Goal: Find specific page/section: Locate item on page

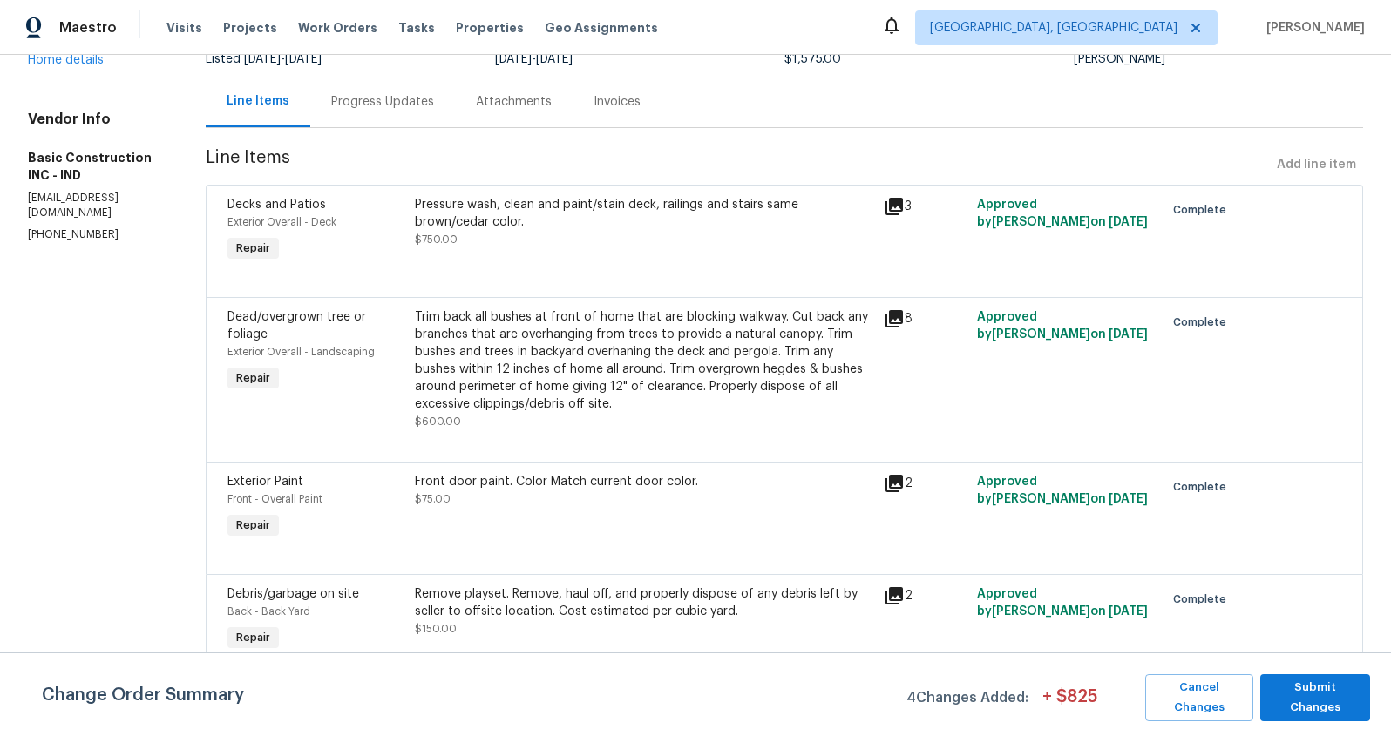
scroll to position [165, 0]
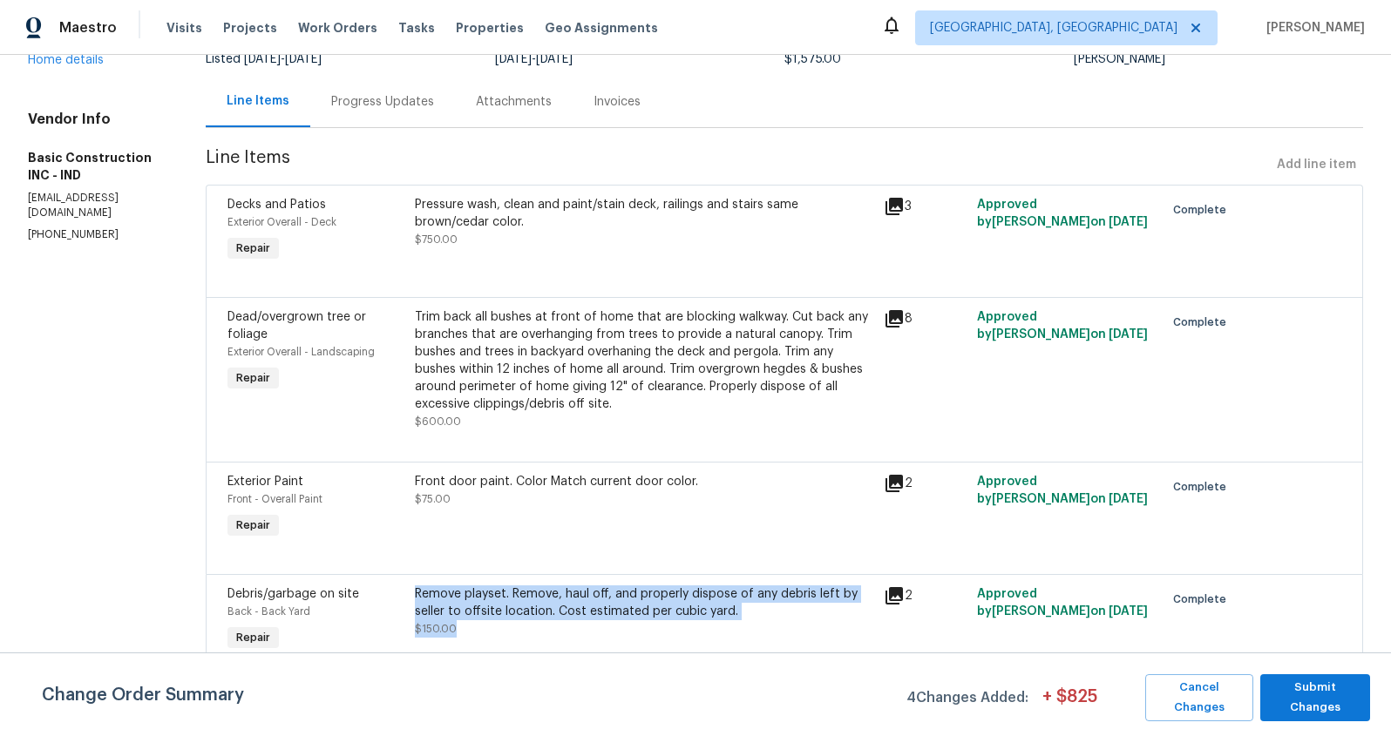
drag, startPoint x: 435, startPoint y: 579, endPoint x: 688, endPoint y: 611, distance: 254.8
click at [688, 611] on div "Remove playset. Remove, haul off, and properly dispose of any debris left by se…" at bounding box center [644, 612] width 458 height 52
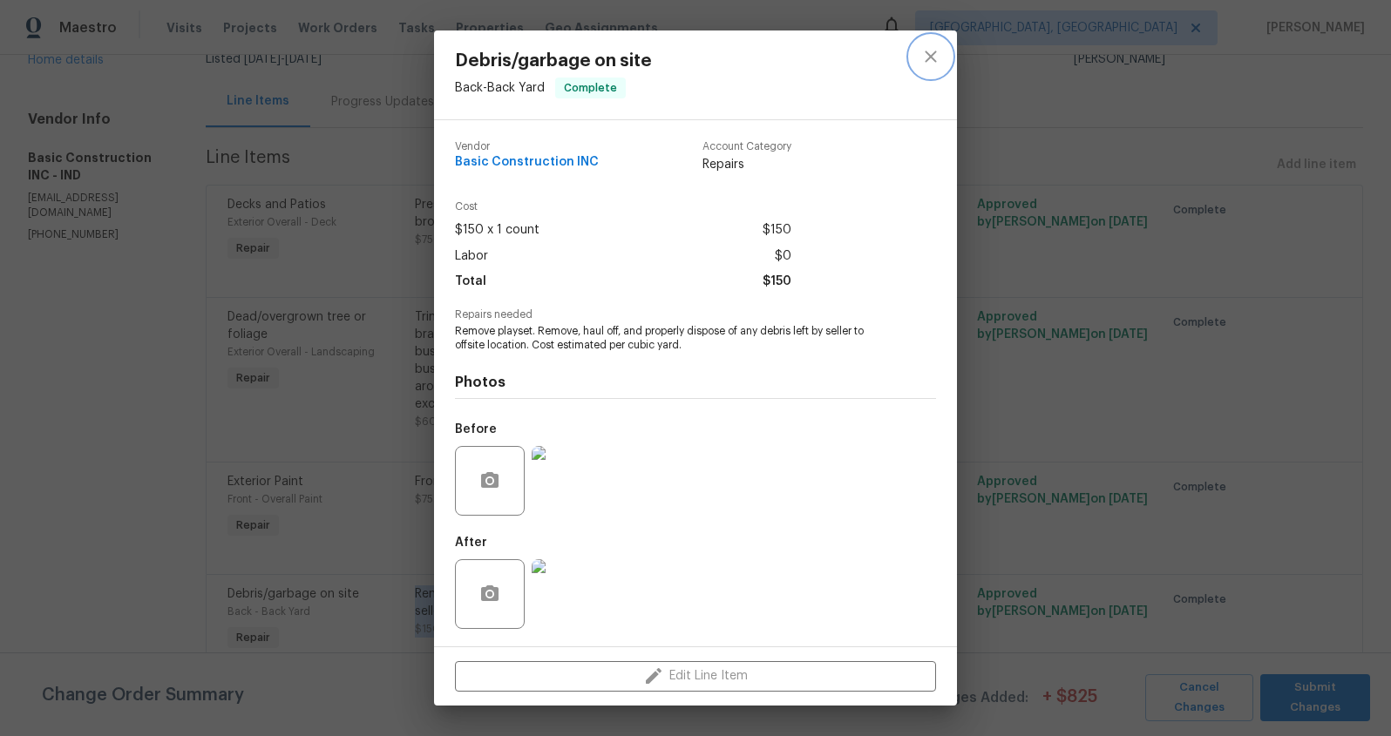
click at [935, 51] on icon "close" at bounding box center [930, 56] width 21 height 21
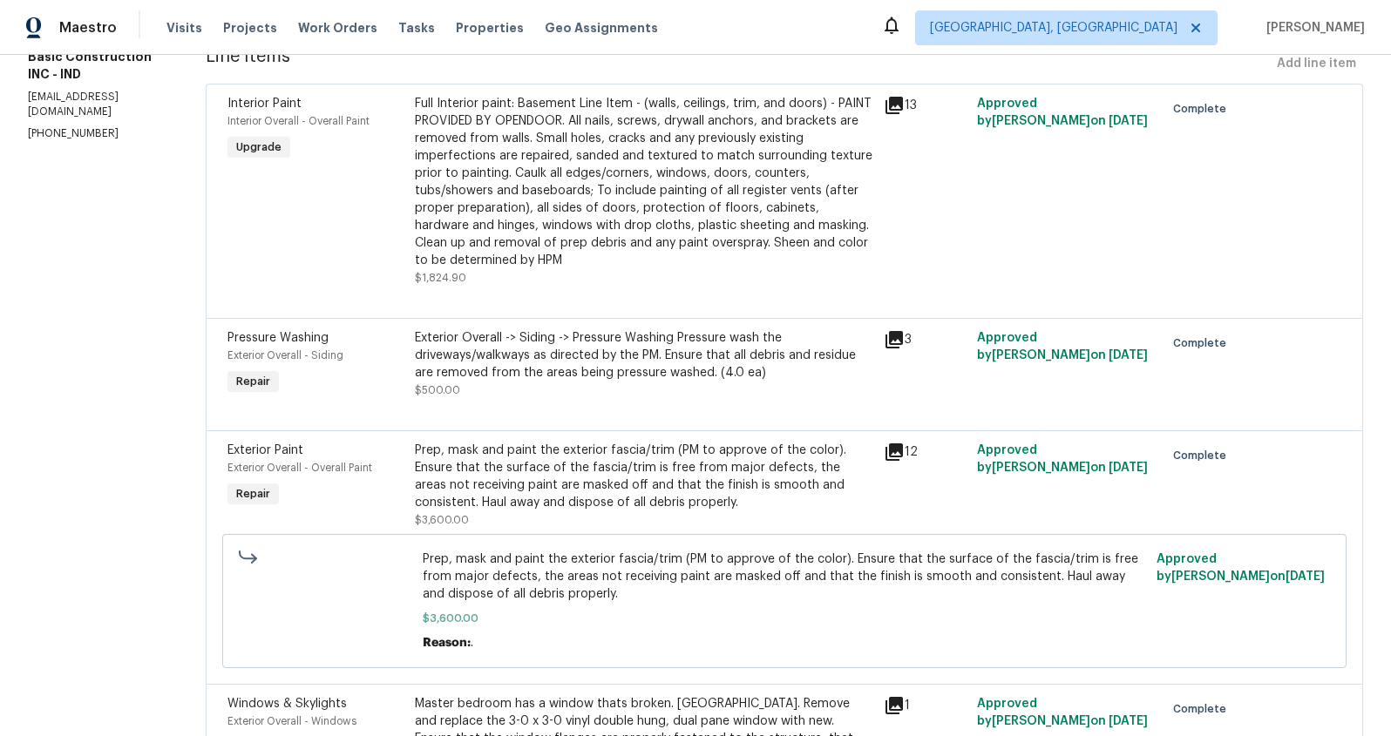
scroll to position [248, 0]
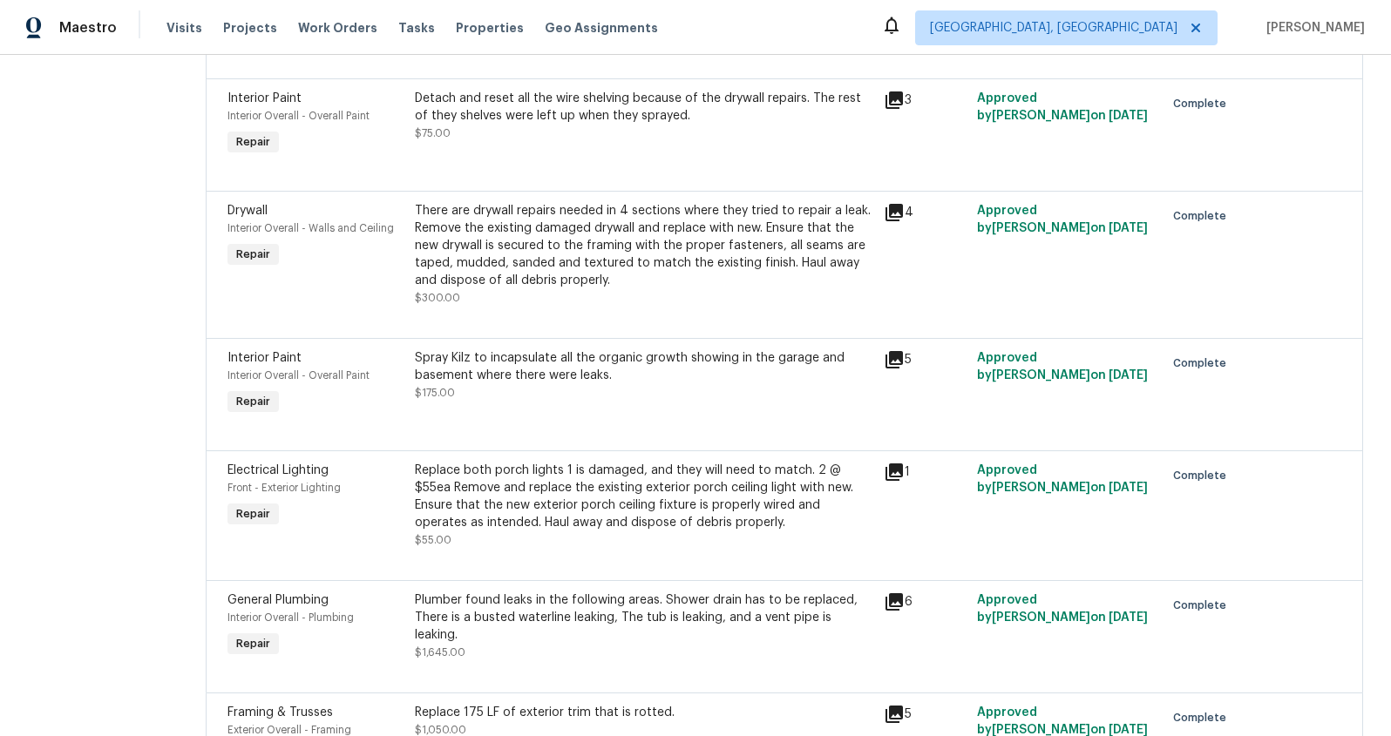
scroll to position [1179, 0]
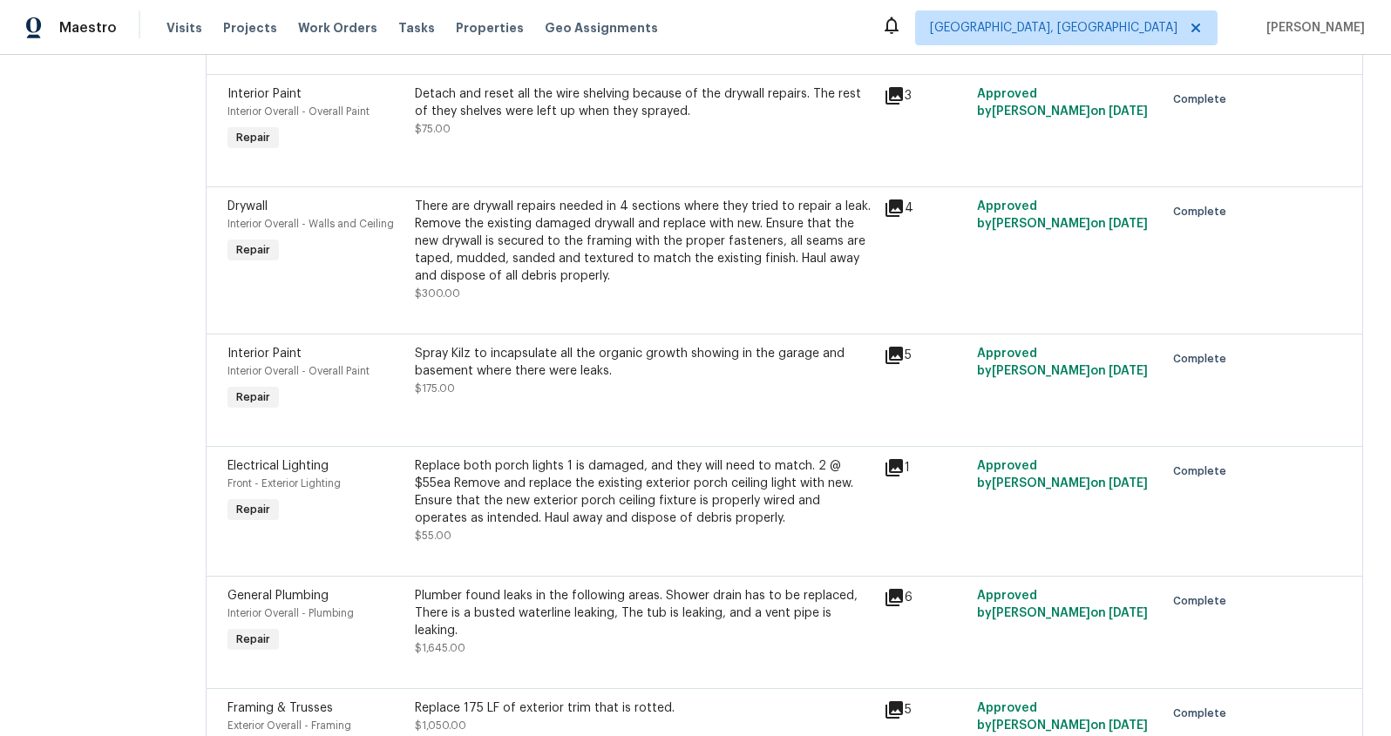
click at [886, 598] on icon at bounding box center [894, 597] width 17 height 17
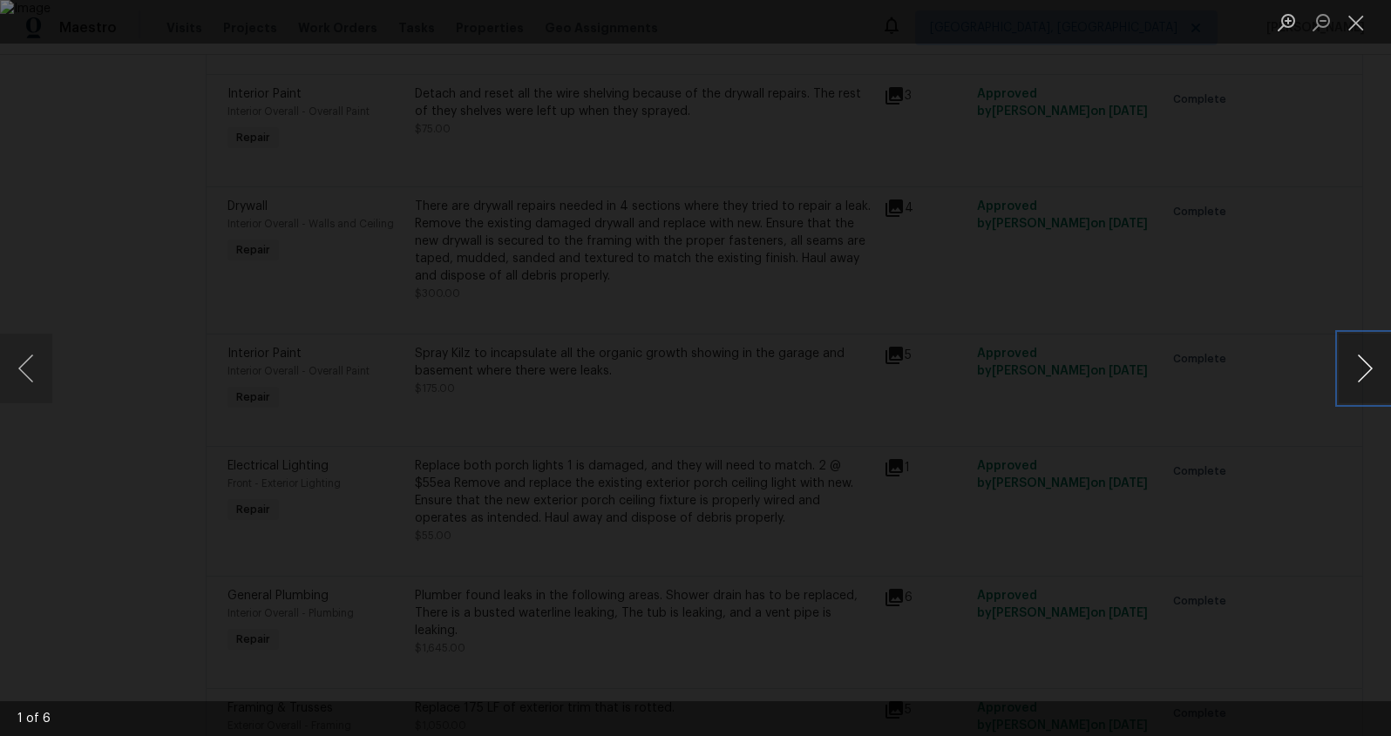
click at [1365, 371] on button "Next image" at bounding box center [1365, 369] width 52 height 70
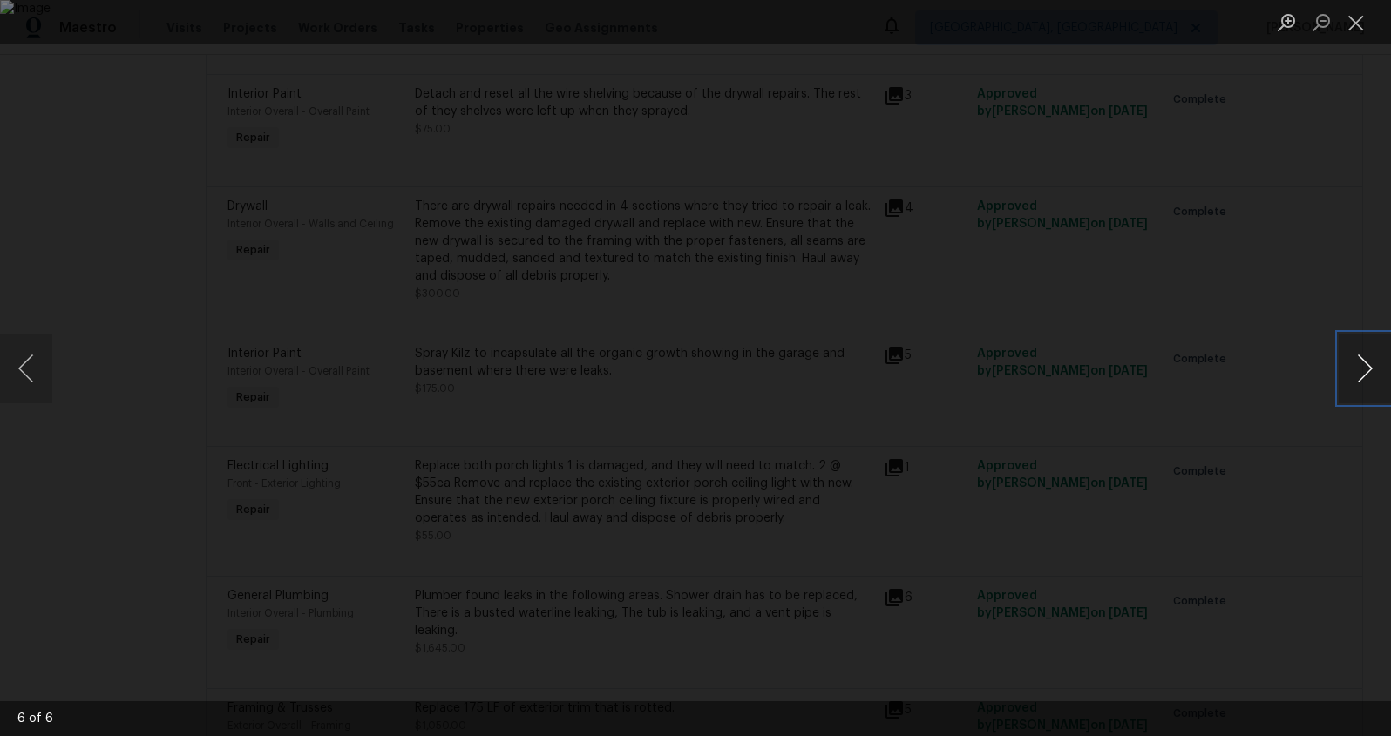
click at [1365, 371] on button "Next image" at bounding box center [1365, 369] width 52 height 70
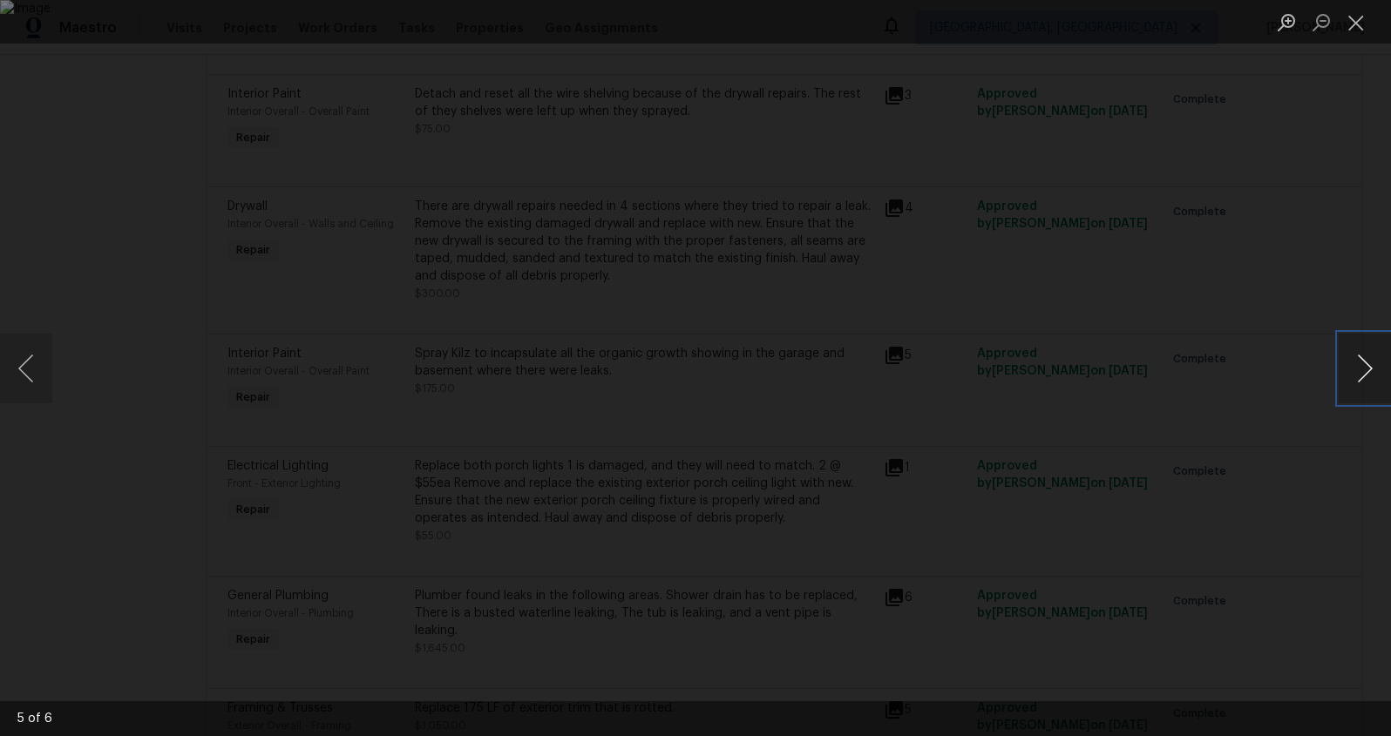
click at [1365, 371] on button "Next image" at bounding box center [1365, 369] width 52 height 70
click at [1352, 33] on button "Close lightbox" at bounding box center [1356, 22] width 35 height 31
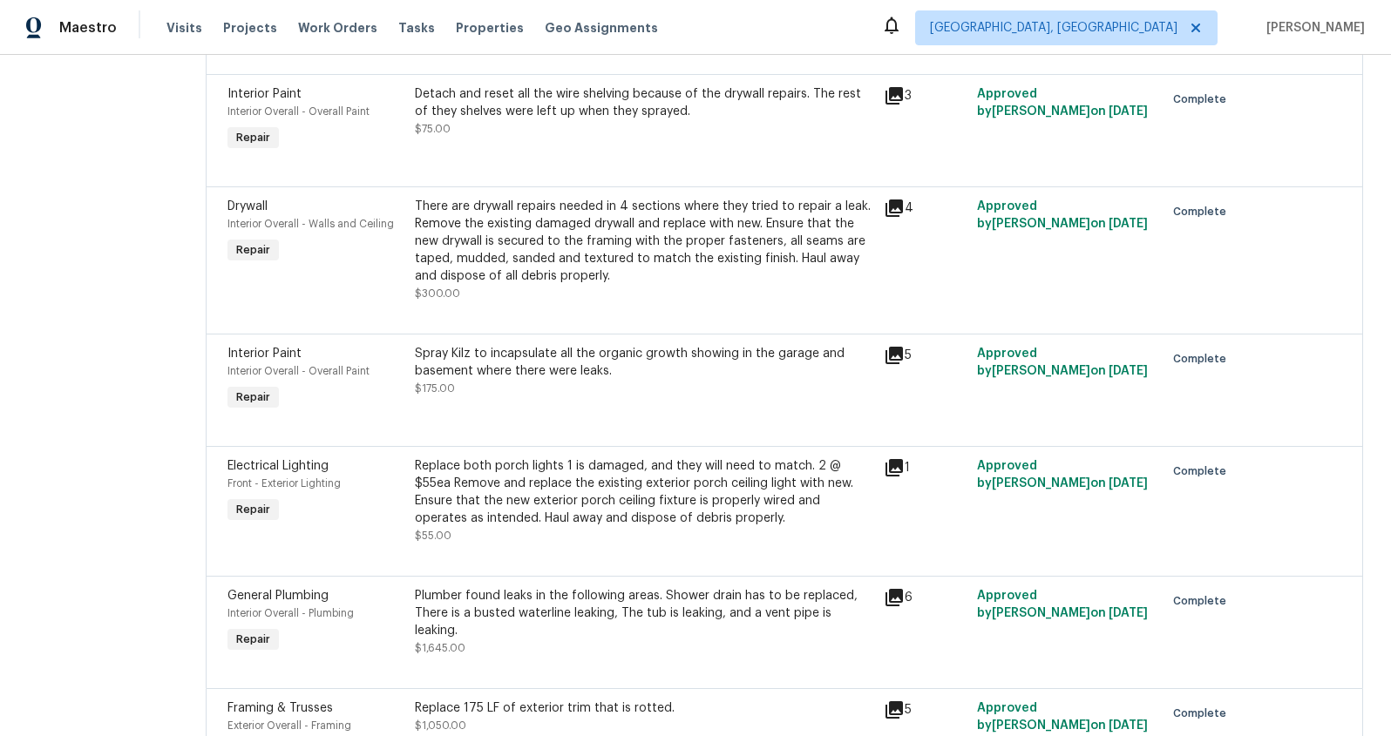
click at [884, 214] on div "4" at bounding box center [925, 208] width 83 height 21
click at [886, 211] on icon at bounding box center [894, 208] width 17 height 17
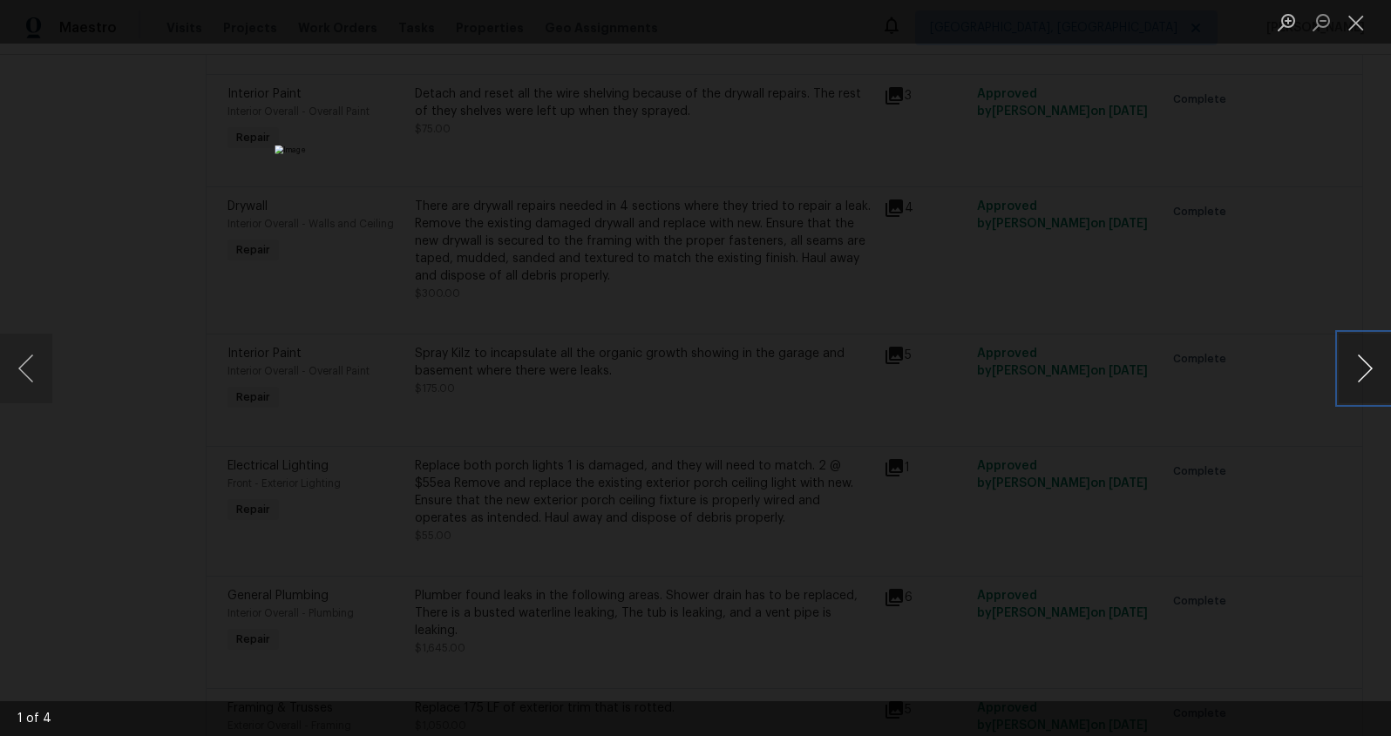
click at [1361, 369] on button "Next image" at bounding box center [1365, 369] width 52 height 70
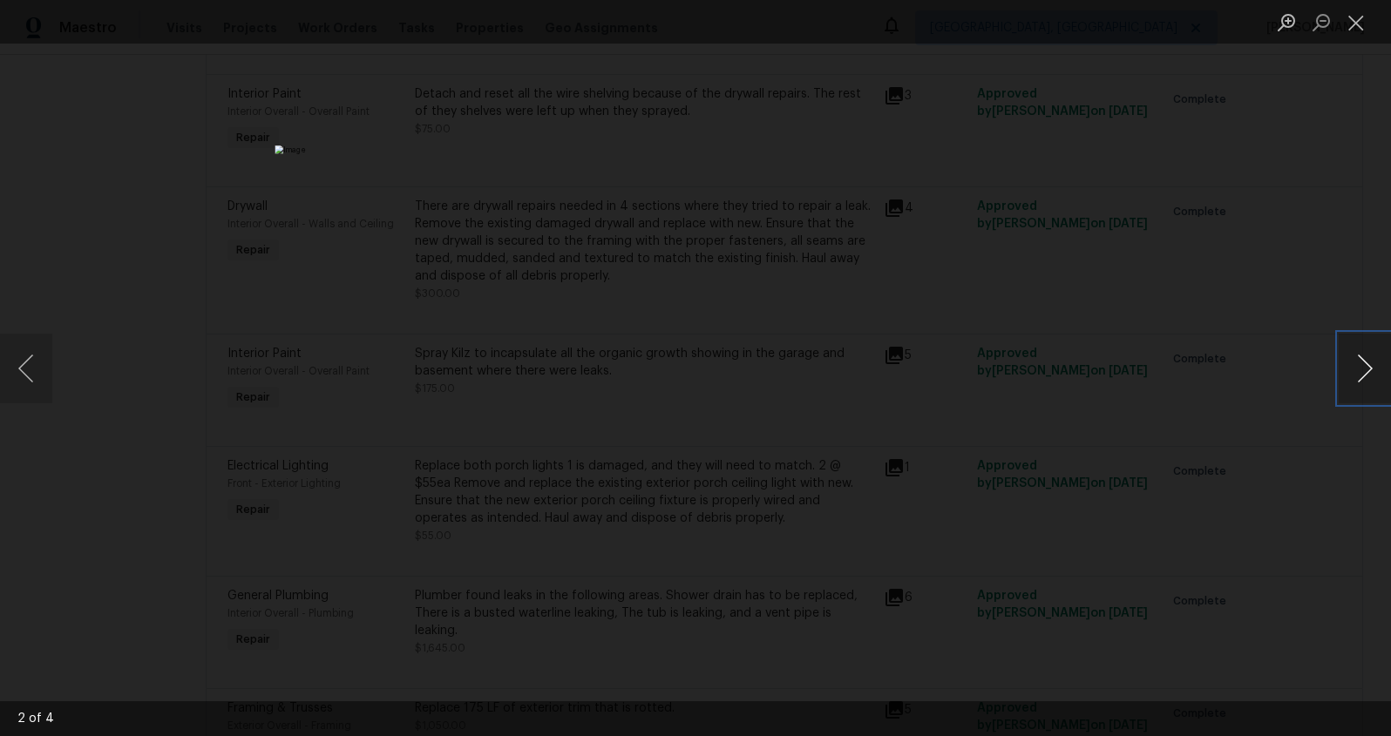
click at [1355, 370] on button "Next image" at bounding box center [1365, 369] width 52 height 70
